Goal: Task Accomplishment & Management: Manage account settings

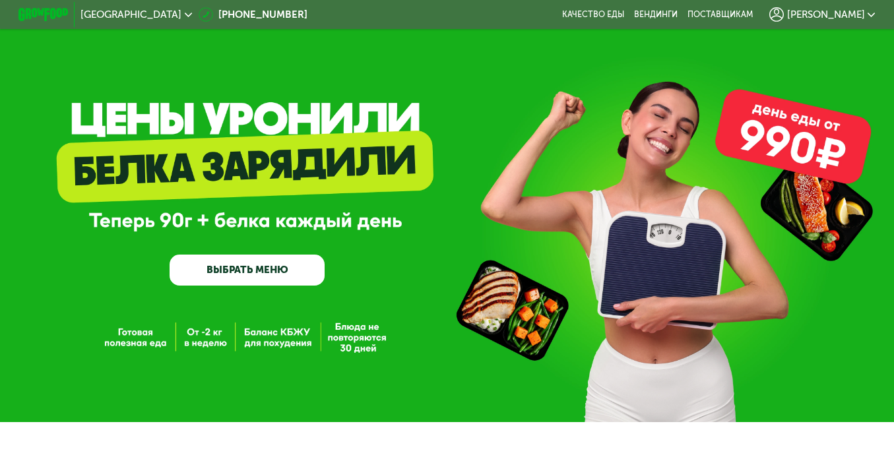
click at [834, 11] on span "[PERSON_NAME]" at bounding box center [826, 15] width 78 height 10
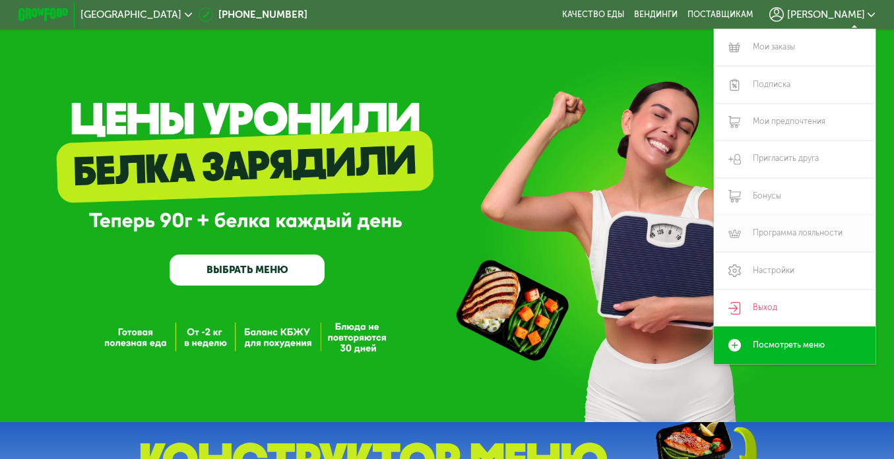
click at [790, 236] on link "Программа лояльности" at bounding box center [795, 233] width 162 height 37
click at [770, 201] on link "Бонусы" at bounding box center [795, 196] width 162 height 37
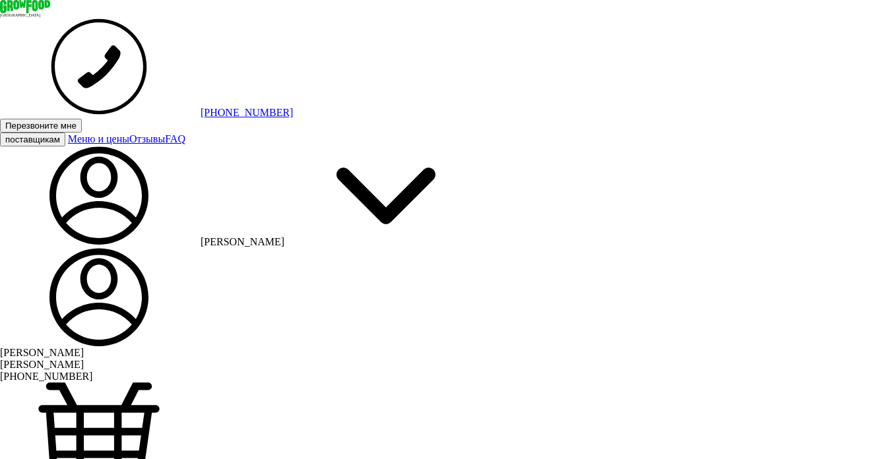
click at [284, 236] on span "[PERSON_NAME]" at bounding box center [243, 241] width 84 height 11
